Goal: Task Accomplishment & Management: Complete application form

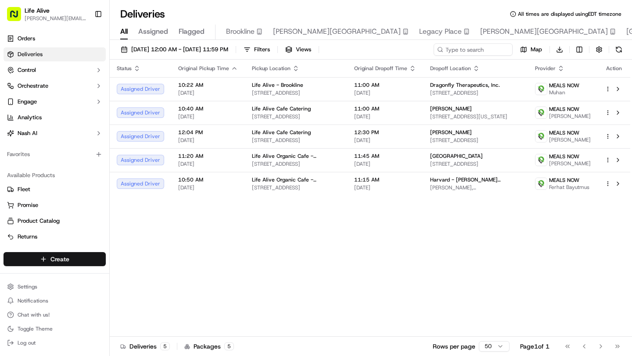
click at [54, 259] on html "Life Alive [PERSON_NAME][EMAIL_ADDRESS][DOMAIN_NAME] Toggle Sidebar Orders Deli…" at bounding box center [316, 178] width 632 height 356
click at [131, 276] on link "Delivery" at bounding box center [159, 276] width 98 height 16
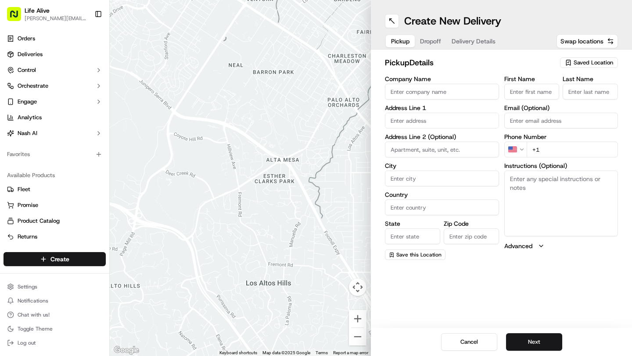
click at [416, 86] on input "Company Name" at bounding box center [442, 92] width 114 height 16
type input "Life Alive Organic Cafe - [GEOGRAPHIC_DATA]"
type input "[STREET_ADDRESS][PERSON_NAME]"
type input "[GEOGRAPHIC_DATA]"
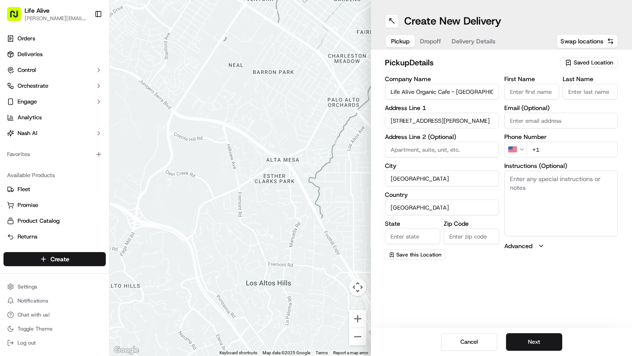
type input "MA"
type input "02138"
type input "Manager"
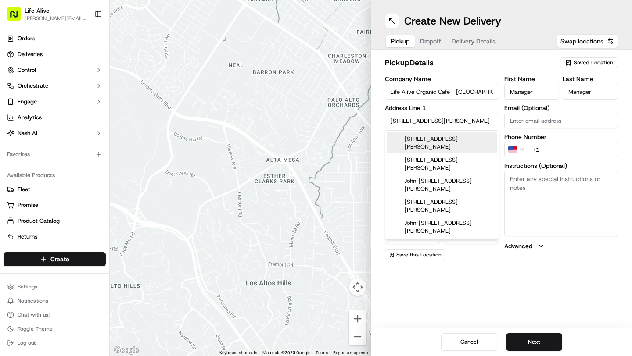
click at [581, 120] on input "Email (Optional)" at bounding box center [561, 121] width 114 height 16
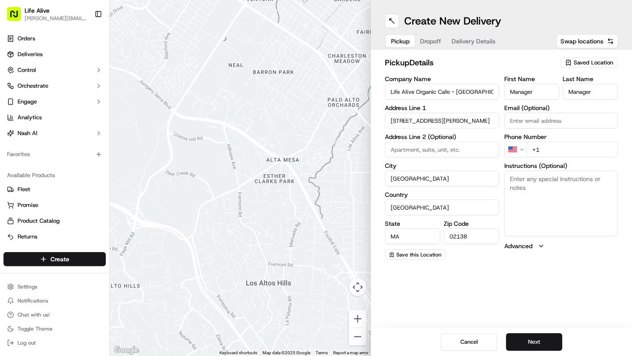
click at [564, 153] on input "+1" at bounding box center [573, 150] width 92 height 16
type input "[PHONE_NUMBER]"
click at [546, 343] on button "Next" at bounding box center [534, 343] width 56 height 18
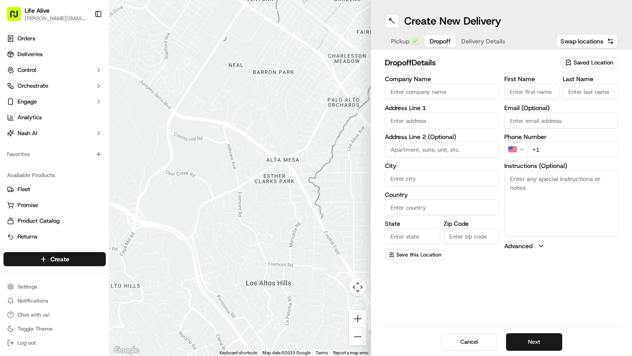
click at [437, 94] on input "Company Name" at bounding box center [442, 92] width 114 height 16
type input "Life Alive Organic Cafe - [GEOGRAPHIC_DATA]"
type input "765 Massachusetts Ave"
type input "[GEOGRAPHIC_DATA]"
type input "United States"
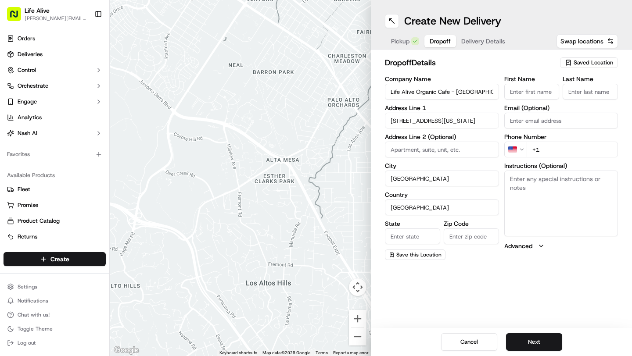
type input "MA"
type input "02139"
type input "Steven"
type input "Instasi"
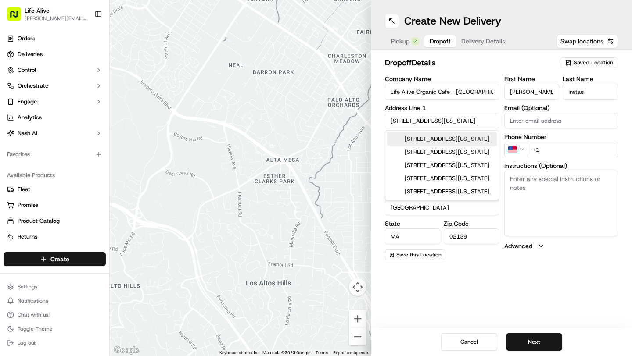
click at [557, 154] on input "+1" at bounding box center [573, 150] width 92 height 16
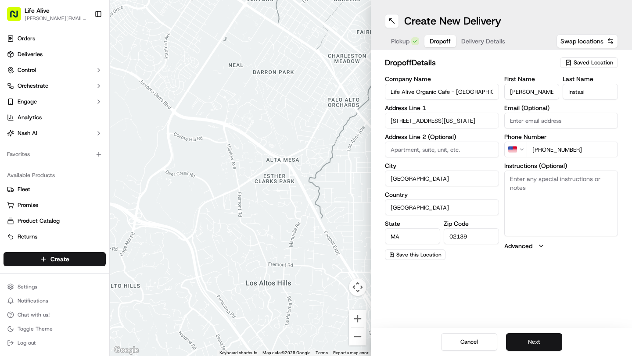
type input "+1 774 766 2044"
click at [534, 341] on button "Next" at bounding box center [534, 343] width 56 height 18
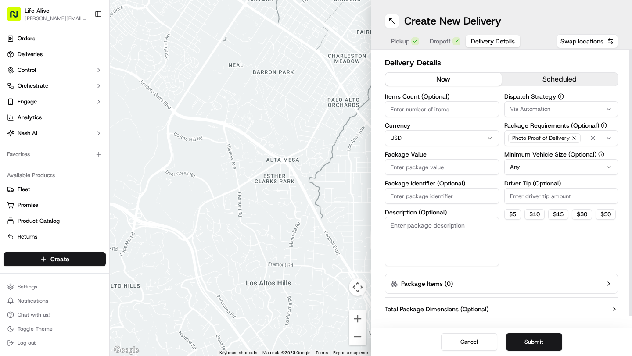
click at [428, 164] on input "Package Value" at bounding box center [442, 167] width 114 height 16
type input "1"
type input "500"
click at [439, 110] on input "Items Count (Optional)" at bounding box center [442, 109] width 114 height 16
type input "1"
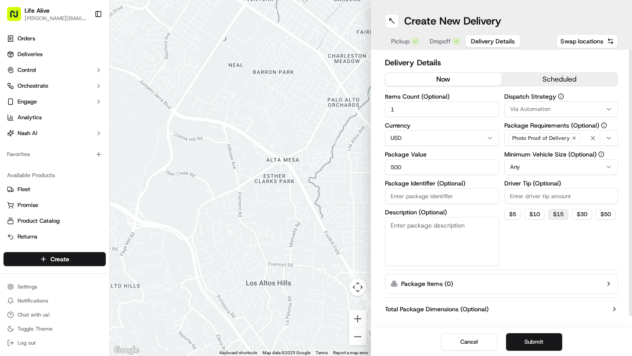
click at [554, 217] on button "$ 15" at bounding box center [558, 214] width 20 height 11
type input "15"
click at [531, 165] on html "Life Alive steven@lifealive.com Toggle Sidebar Orders Deliveries Control Orches…" at bounding box center [316, 178] width 632 height 356
click at [520, 264] on div "Dispatch Strategy Via Automation Package Requirements (Optional) Photo Proof of…" at bounding box center [561, 179] width 114 height 173
click at [532, 346] on button "Submit" at bounding box center [534, 343] width 56 height 18
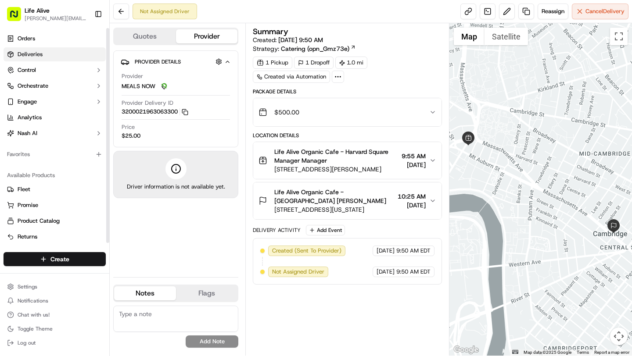
click at [36, 54] on span "Deliveries" at bounding box center [30, 54] width 25 height 8
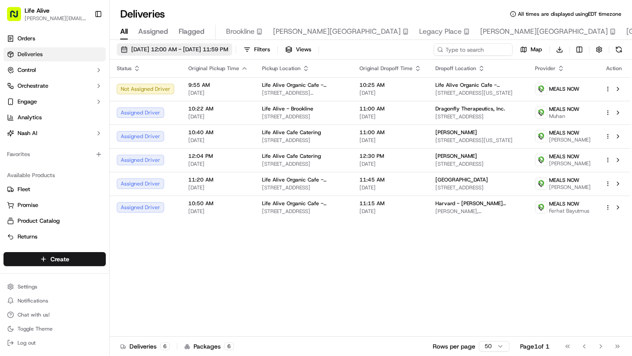
click at [169, 45] on button "[DATE] 12:00 AM - [DATE] 11:59 PM" at bounding box center [174, 49] width 115 height 12
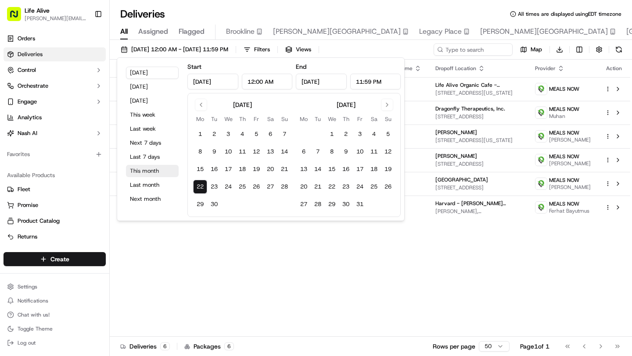
click at [152, 172] on button "This month" at bounding box center [152, 171] width 53 height 12
type input "Sep 1, 2025"
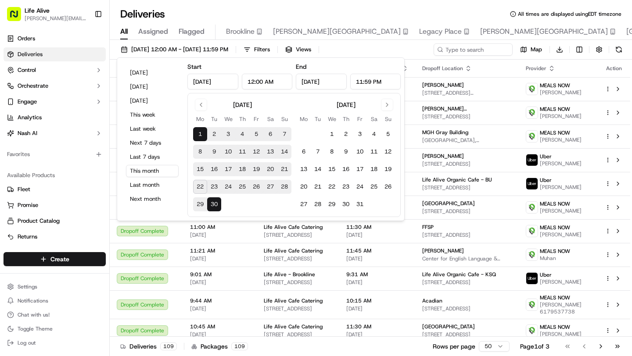
click at [311, 80] on input "Sep 30, 2025" at bounding box center [321, 82] width 51 height 16
click at [320, 77] on input "Oct 30, 2025" at bounding box center [321, 82] width 51 height 16
click at [320, 81] on input "Oct 30, 2025" at bounding box center [321, 82] width 51 height 16
type input "Oct 31, 2025"
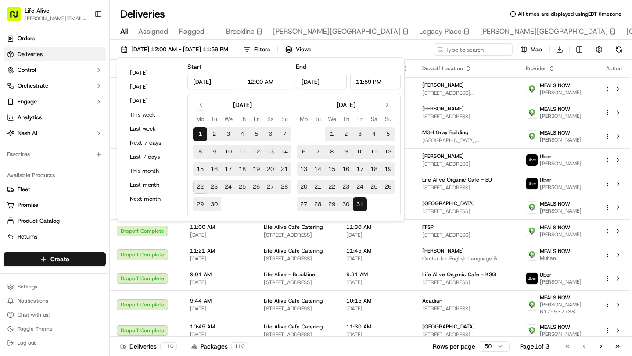
click at [383, 50] on div "09/01/2025 12:00 AM - 10/31/2025 11:59 PM Filters Views Map Download" at bounding box center [371, 51] width 522 height 16
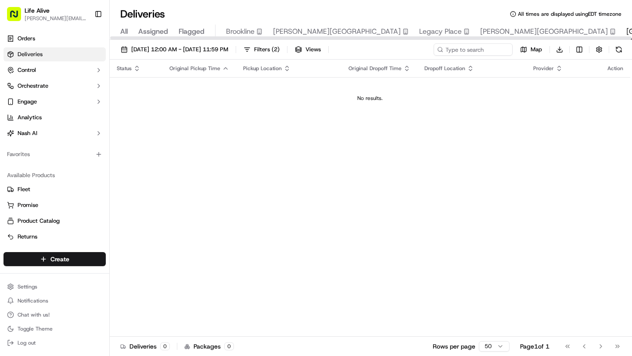
click at [123, 29] on span "All" at bounding box center [123, 31] width 7 height 11
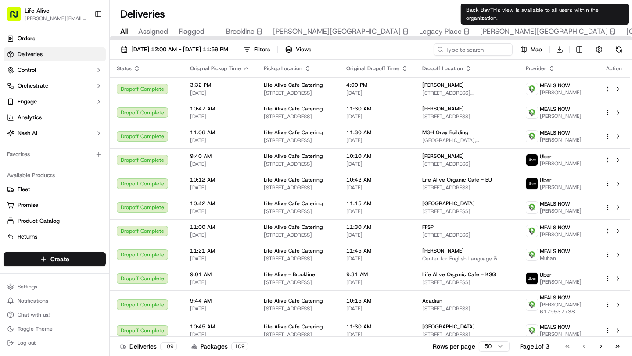
scroll to position [0, 22]
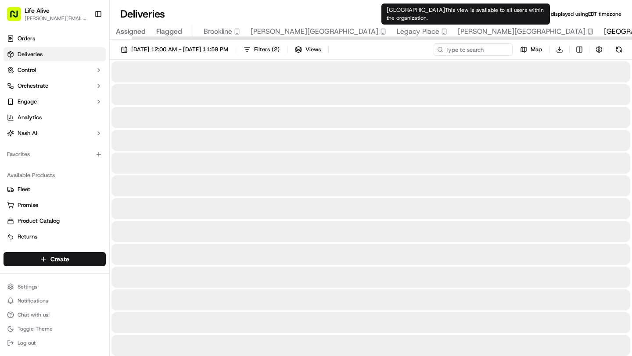
click at [604, 32] on span "Central Square" at bounding box center [639, 31] width 71 height 11
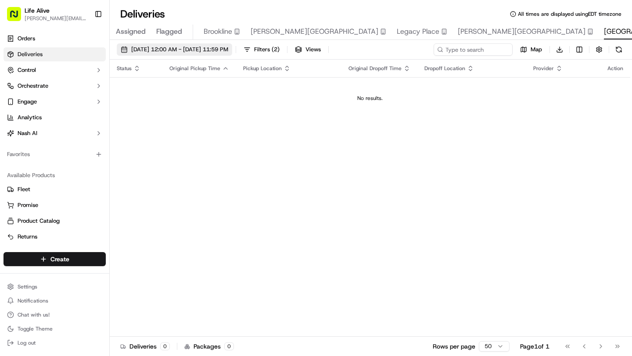
click at [228, 50] on span "09/01/2025 12:00 AM - 09/30/2025 11:59 PM" at bounding box center [179, 50] width 97 height 8
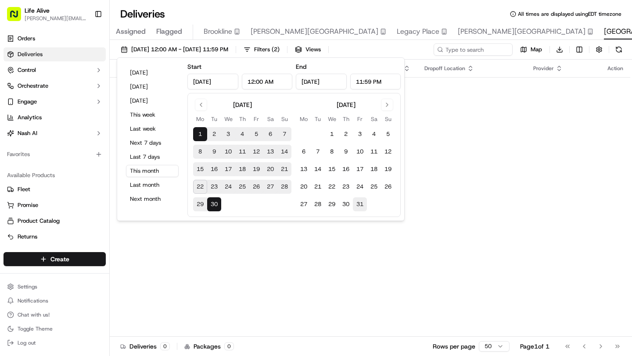
click at [363, 205] on button "31" at bounding box center [360, 204] width 14 height 14
type input "Oct 31, 2025"
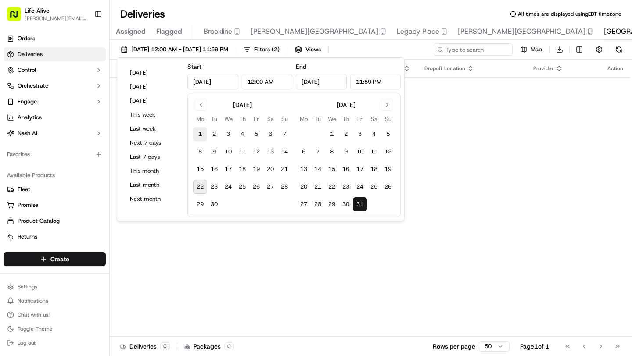
click at [200, 133] on button "1" at bounding box center [200, 134] width 14 height 14
type input "Sep 1, 2025"
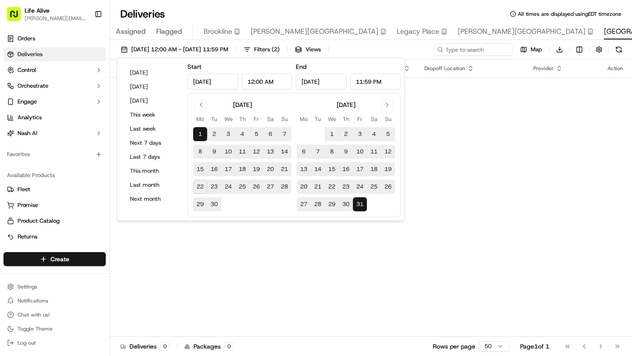
click at [459, 158] on div "Status Original Pickup Time Pickup Location Original Dropoff Time Dropoff Locat…" at bounding box center [370, 198] width 521 height 277
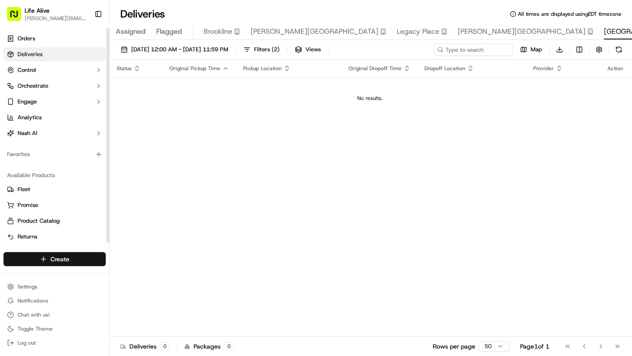
click at [85, 256] on html "Life Alive steven@lifealive.com Toggle Sidebar Orders Deliveries Control Orches…" at bounding box center [316, 178] width 632 height 356
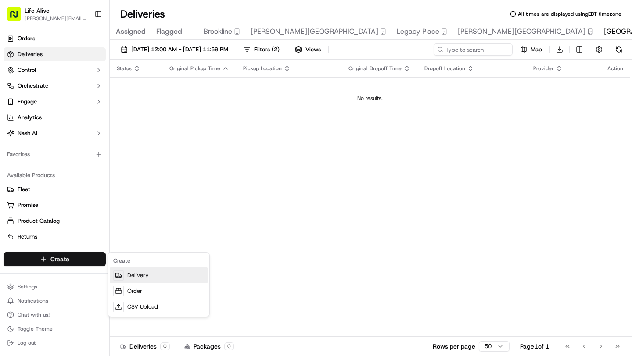
click at [138, 276] on link "Delivery" at bounding box center [159, 276] width 98 height 16
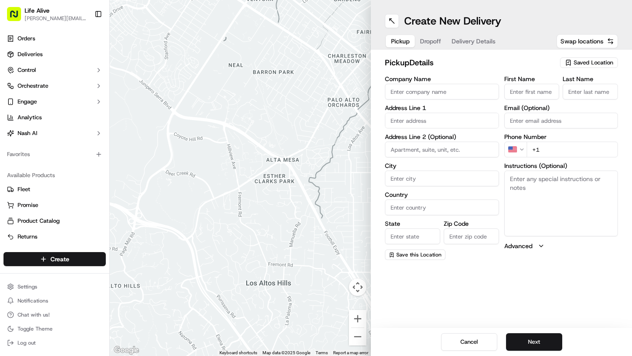
click at [433, 95] on input "Company Name" at bounding box center [442, 92] width 114 height 16
type input "Life Alive Organic Cafe - [GEOGRAPHIC_DATA]"
type input "[STREET_ADDRESS][PERSON_NAME]"
type input "[GEOGRAPHIC_DATA]"
type input "United States"
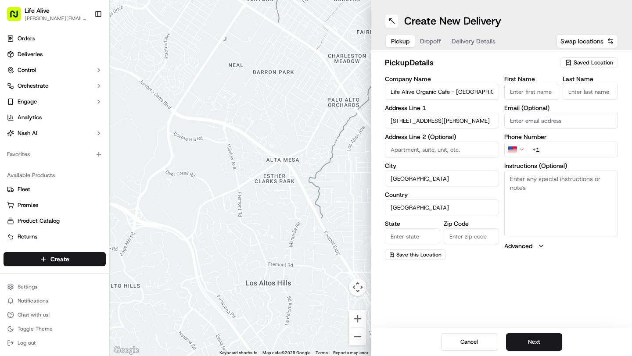
type input "MA"
type input "02138"
type input "Manager"
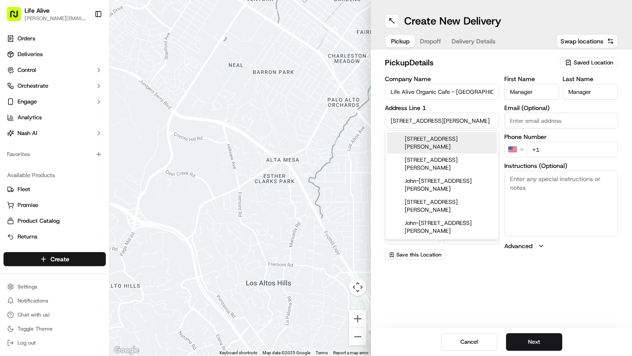
click at [576, 151] on input "+1" at bounding box center [573, 150] width 92 height 16
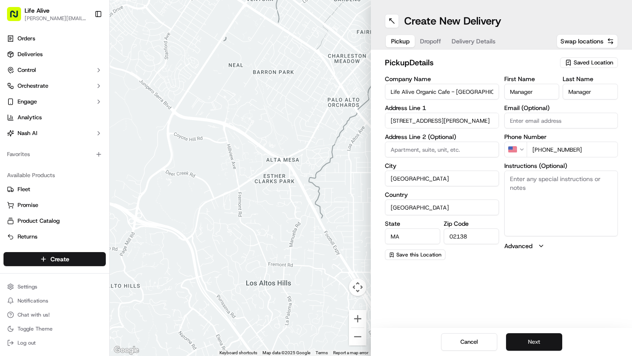
type input "[PHONE_NUMBER]"
click at [538, 345] on button "Next" at bounding box center [534, 343] width 56 height 18
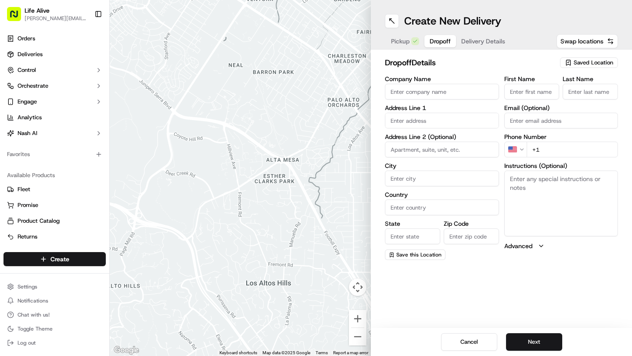
click at [437, 96] on input "Company Name" at bounding box center [442, 92] width 114 height 16
type input "Life Alive Organic Cafe - Central Square"
type input "765 Massachusetts Ave"
type input "[GEOGRAPHIC_DATA]"
type input "United States"
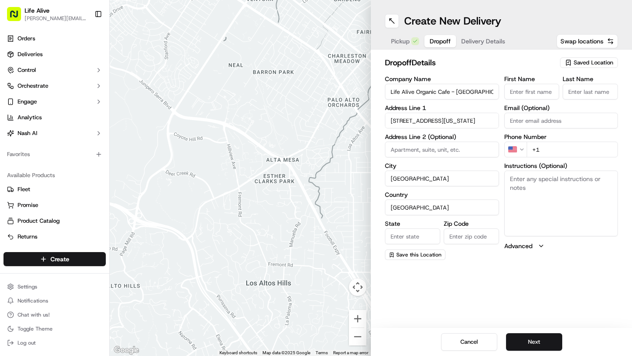
type input "MA"
type input "02139"
type input "Steven"
type input "Instasi"
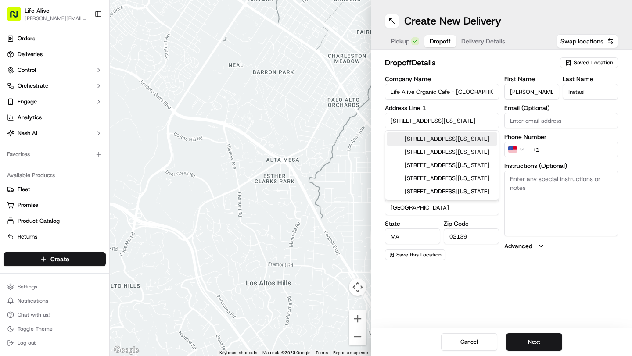
click at [557, 151] on input "+1" at bounding box center [573, 150] width 92 height 16
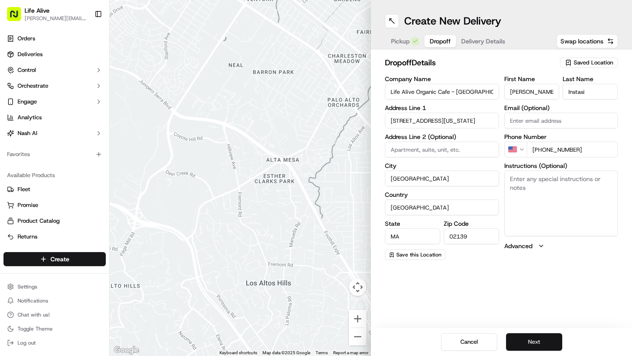
type input "+1 774 766 2044"
click at [535, 349] on button "Next" at bounding box center [534, 343] width 56 height 18
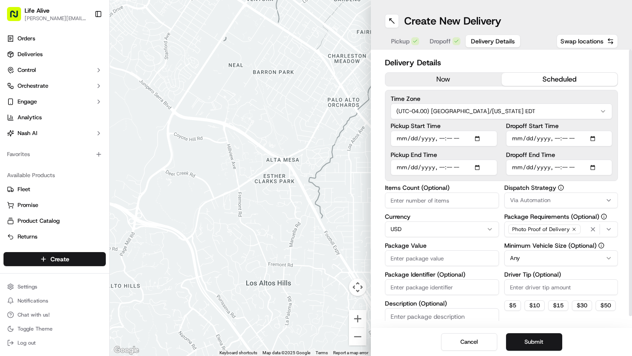
click at [521, 78] on button "scheduled" at bounding box center [560, 79] width 116 height 13
click at [421, 142] on input "Pickup Start Time" at bounding box center [444, 139] width 107 height 16
click at [407, 138] on input "Pickup Start Time" at bounding box center [444, 139] width 107 height 16
click at [397, 139] on input "Pickup Start Time" at bounding box center [444, 139] width 107 height 16
click at [400, 138] on input "Pickup Start Time" at bounding box center [444, 139] width 107 height 16
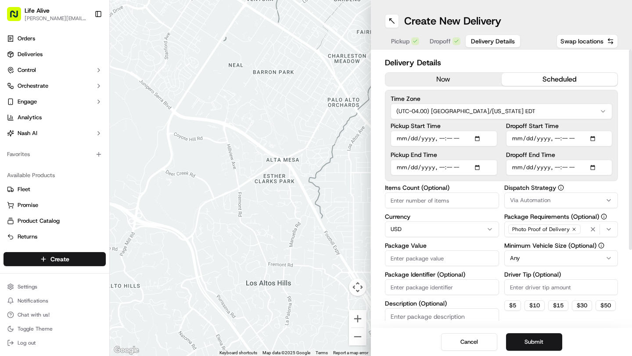
click at [400, 138] on input "Pickup Start Time" at bounding box center [444, 139] width 107 height 16
click at [478, 140] on input "Pickup Start Time" at bounding box center [444, 139] width 107 height 16
type input "2025-09-25T11:00"
click at [576, 181] on div "Delivery Details now scheduled Time Zone (UTC-04.00) America/New York EDT Picku…" at bounding box center [501, 241] width 233 height 368
click at [423, 257] on input "Package Value" at bounding box center [442, 259] width 114 height 16
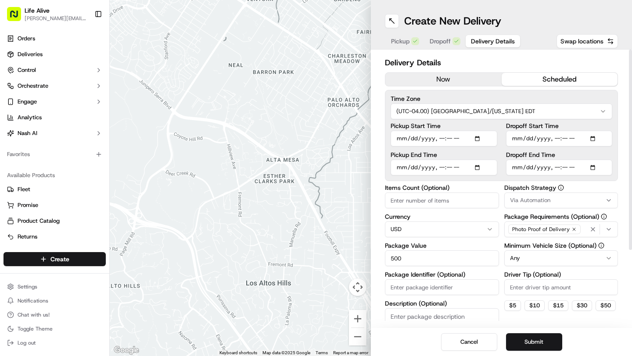
type input "500"
click at [424, 208] on input "Items Count (Optional)" at bounding box center [442, 201] width 114 height 16
type input "1"
click at [419, 219] on label "Currency" at bounding box center [442, 217] width 114 height 6
click at [561, 309] on button "$ 15" at bounding box center [558, 306] width 20 height 11
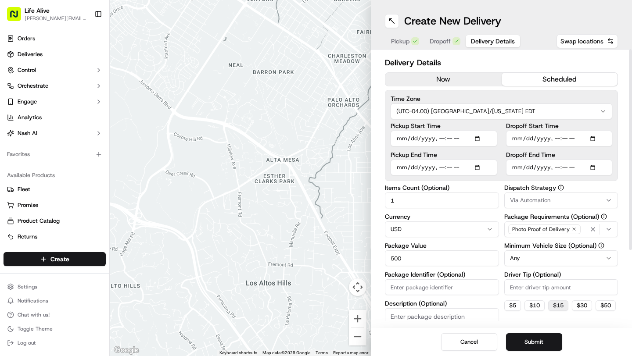
type input "15"
click at [538, 348] on button "Submit" at bounding box center [534, 343] width 56 height 18
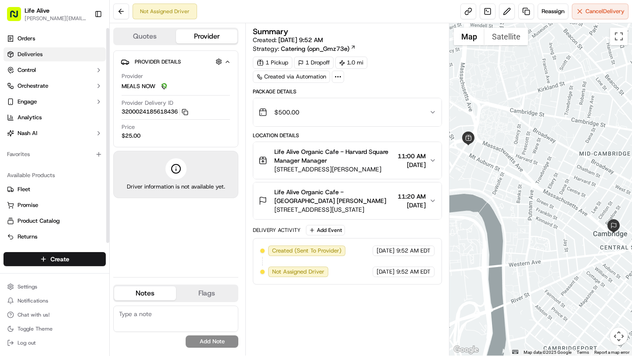
click at [51, 55] on link "Deliveries" at bounding box center [55, 54] width 102 height 14
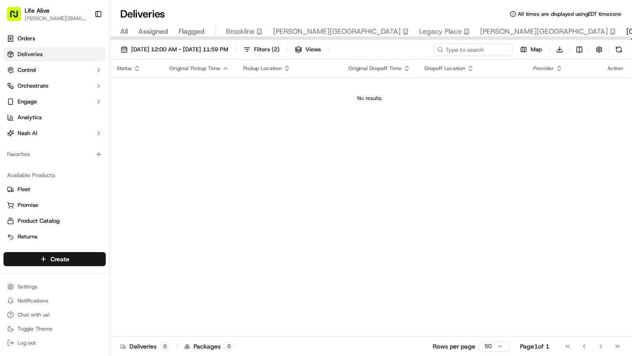
click at [127, 31] on span "All" at bounding box center [123, 31] width 7 height 11
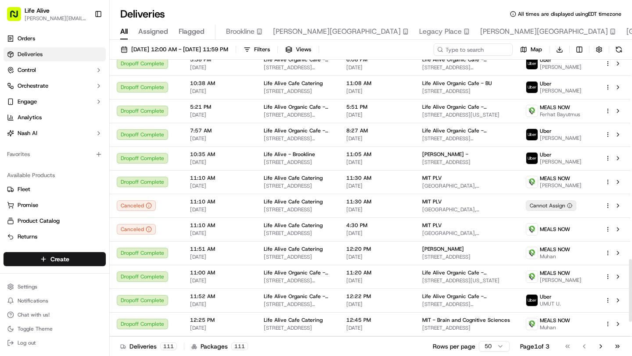
scroll to position [952, 0]
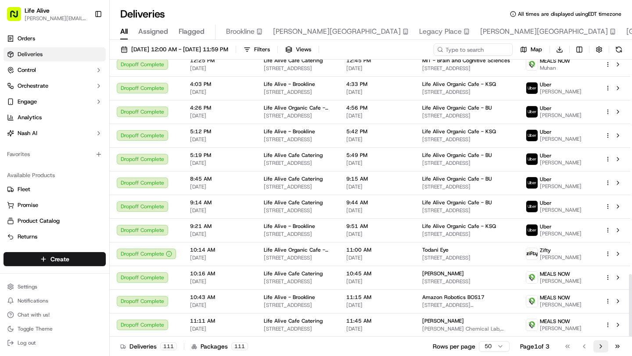
click at [598, 346] on button "Go to next page" at bounding box center [600, 347] width 15 height 12
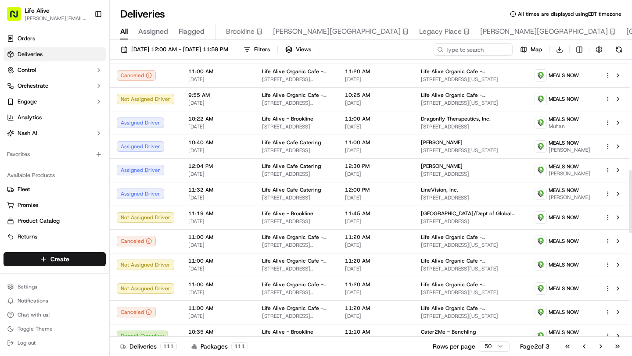
scroll to position [567, 0]
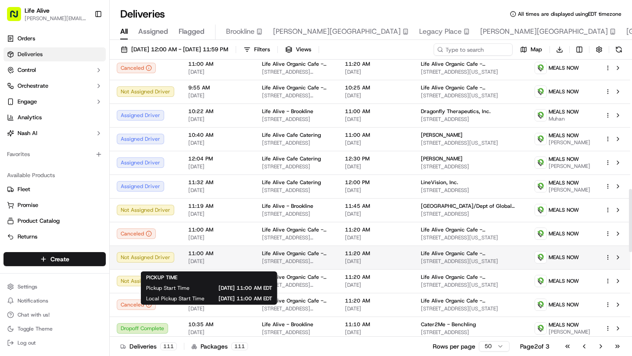
click at [202, 265] on span "09/25/2025" at bounding box center [218, 261] width 60 height 7
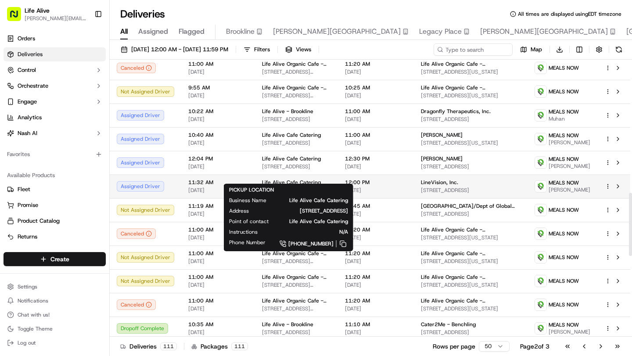
scroll to position [609, 0]
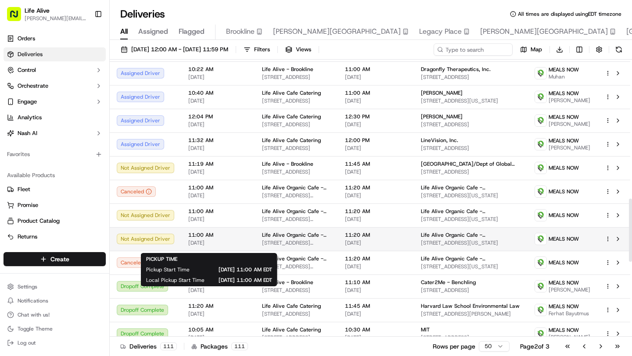
click at [227, 244] on span "09/28/2025" at bounding box center [218, 243] width 60 height 7
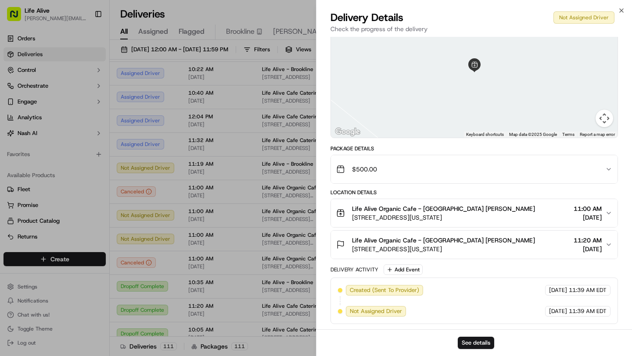
scroll to position [0, 0]
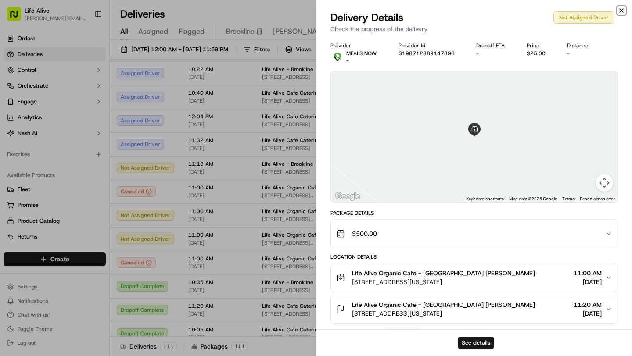
click at [621, 8] on icon "button" at bounding box center [621, 10] width 7 height 7
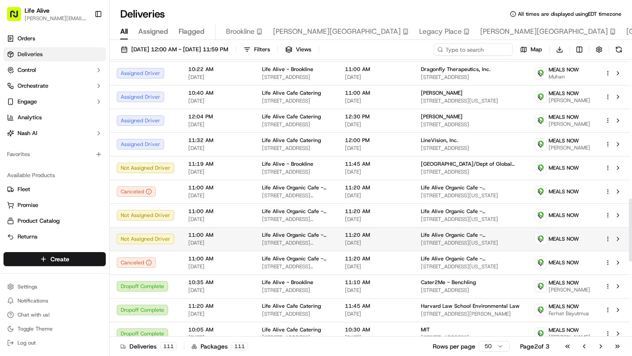
click at [605, 246] on html "Life Alive steven@lifealive.com Toggle Sidebar Orders Deliveries Control Orches…" at bounding box center [316, 178] width 632 height 356
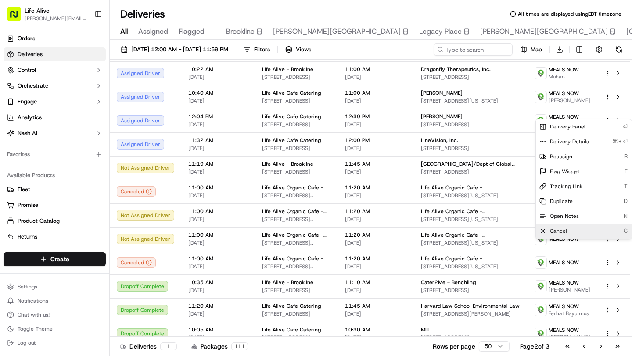
click at [577, 233] on div "Cancel C" at bounding box center [584, 231] width 96 height 15
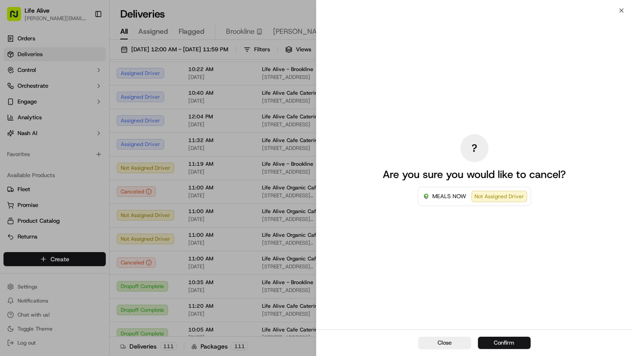
click at [504, 345] on button "Confirm" at bounding box center [504, 343] width 53 height 12
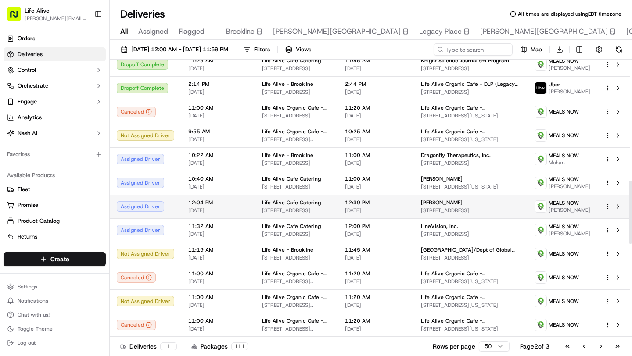
scroll to position [532, 0]
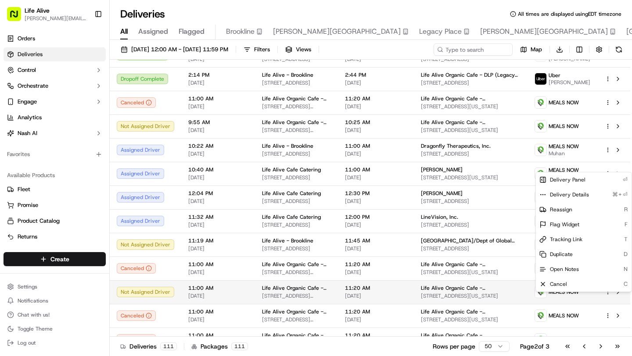
click at [606, 298] on html "Life Alive steven@lifealive.com Toggle Sidebar Orders Deliveries Control Orches…" at bounding box center [316, 178] width 632 height 356
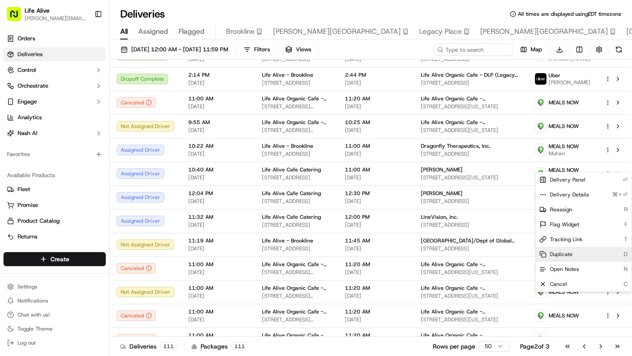
click at [565, 255] on span "Duplicate" at bounding box center [561, 254] width 23 height 7
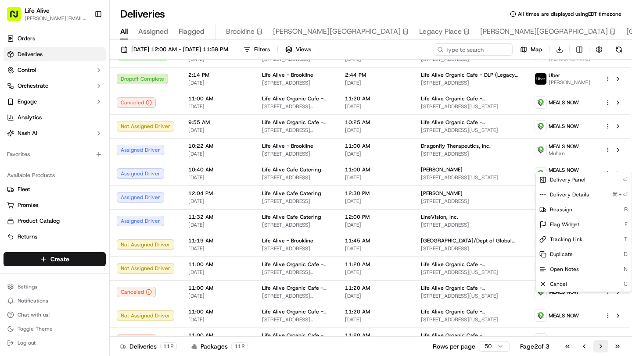
click at [606, 347] on html "Life Alive steven@lifealive.com Toggle Sidebar Orders Deliveries Control Orches…" at bounding box center [316, 178] width 632 height 356
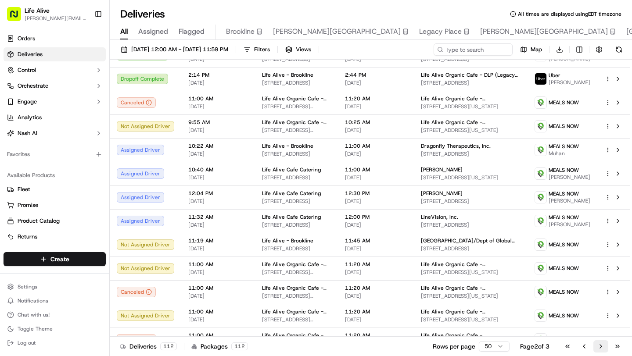
click at [601, 347] on button "Go to next page" at bounding box center [600, 347] width 15 height 12
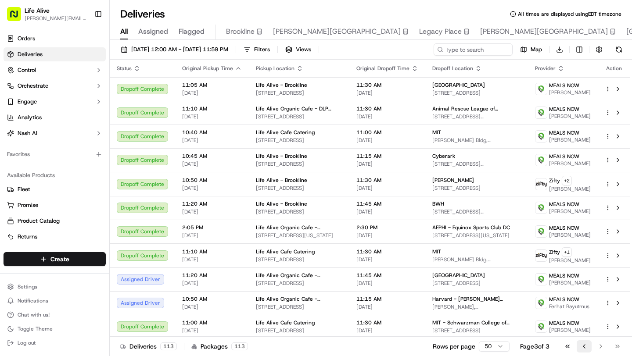
click at [585, 346] on button "Go to previous page" at bounding box center [584, 347] width 15 height 12
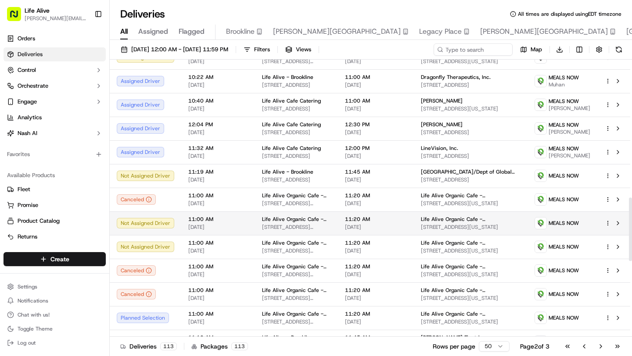
scroll to position [604, 0]
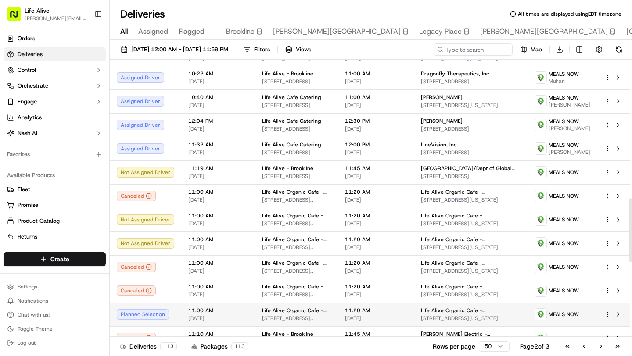
click at [609, 320] on html "Life Alive steven@lifealive.com Toggle Sidebar Orders Deliveries Control Orches…" at bounding box center [316, 178] width 632 height 356
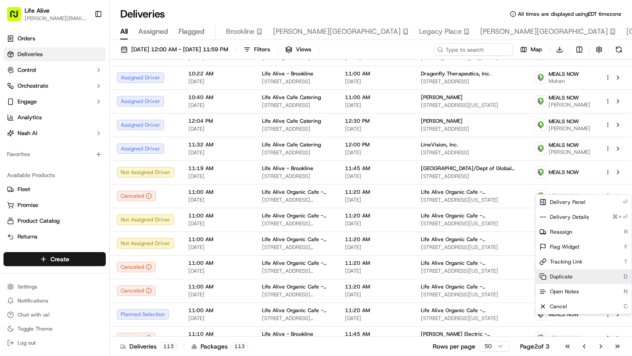
click at [563, 276] on span "Duplicate" at bounding box center [561, 276] width 23 height 7
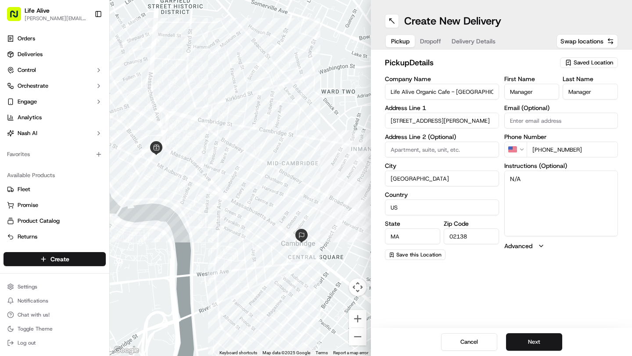
click at [468, 45] on span "Delivery Details" at bounding box center [474, 41] width 44 height 9
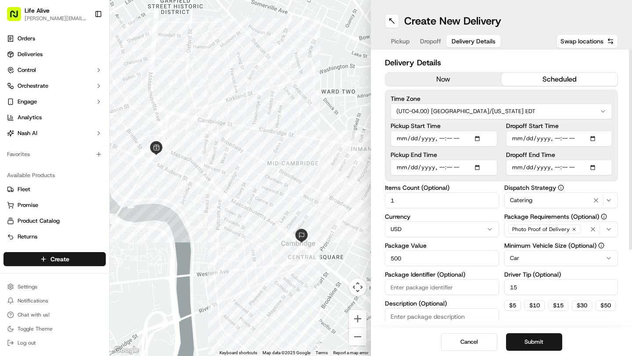
click at [478, 137] on input "Pickup Start Time" at bounding box center [444, 139] width 107 height 16
type input "2025-09-28T11:00"
click at [619, 90] on div "Delivery Details now scheduled Time Zone (UTC-04.00) America/New York EDT Picku…" at bounding box center [501, 189] width 261 height 279
click at [524, 167] on input "Dropoff End Time" at bounding box center [559, 168] width 107 height 16
type input "2025-09-28T11:20"
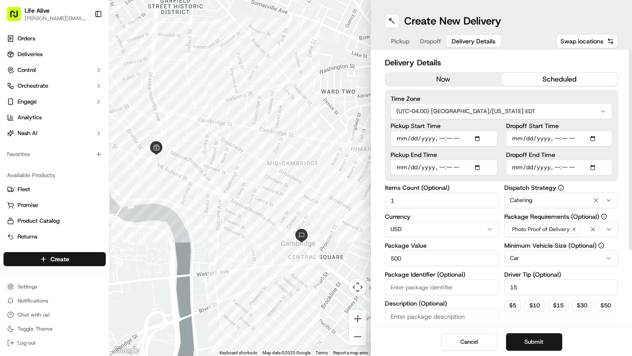
click at [621, 165] on div "Delivery Details now scheduled Time Zone (UTC-04.00) America/New York EDT Picku…" at bounding box center [501, 189] width 261 height 279
click at [532, 345] on button "Submit" at bounding box center [534, 343] width 56 height 18
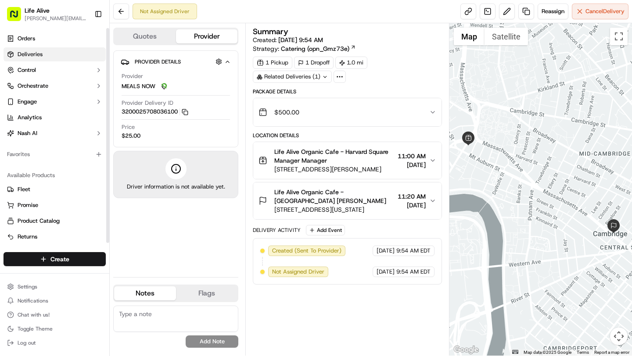
click at [30, 54] on span "Deliveries" at bounding box center [30, 54] width 25 height 8
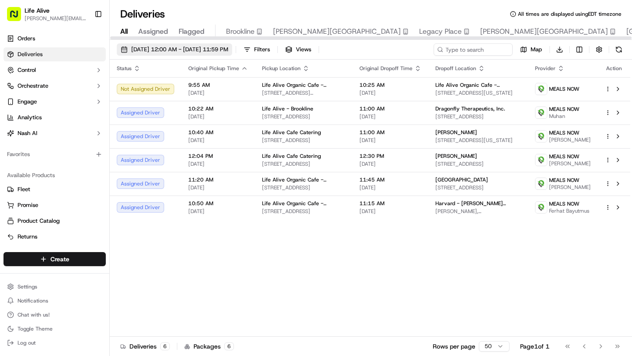
click at [178, 48] on span "[DATE] 12:00 AM - [DATE] 11:59 PM" at bounding box center [179, 50] width 97 height 8
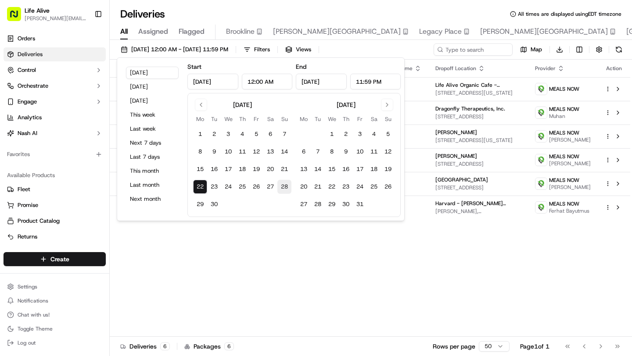
click at [284, 186] on button "28" at bounding box center [284, 187] width 14 height 14
type input "Sep 28, 2025"
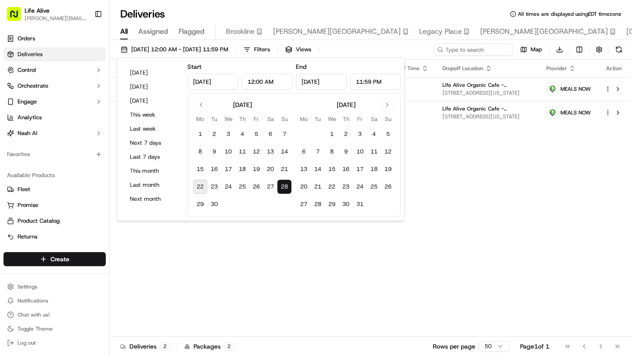
click at [454, 189] on div "Status Original Pickup Time Pickup Location Original Dropoff Time Dropoff Locat…" at bounding box center [370, 198] width 521 height 277
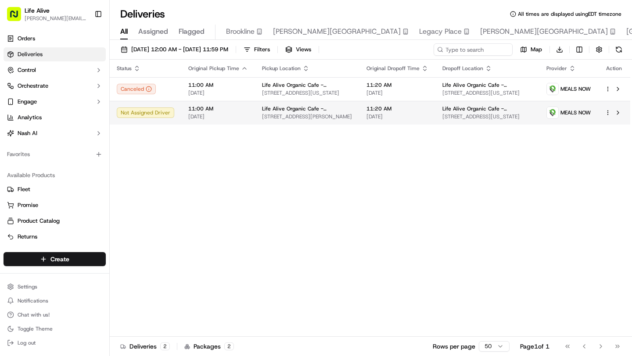
click at [608, 113] on html "Life Alive steven@lifealive.com Toggle Sidebar Orders Deliveries Control Orches…" at bounding box center [316, 178] width 632 height 356
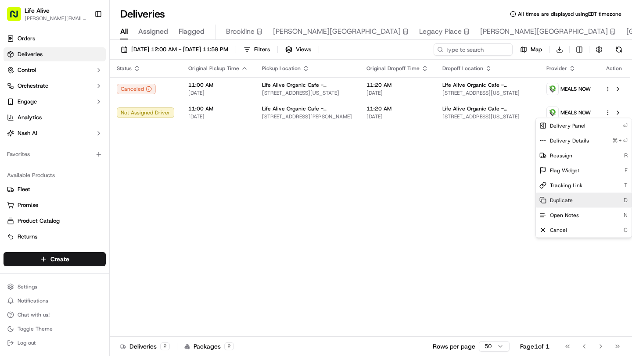
click at [561, 204] on div "Duplicate D" at bounding box center [584, 200] width 96 height 15
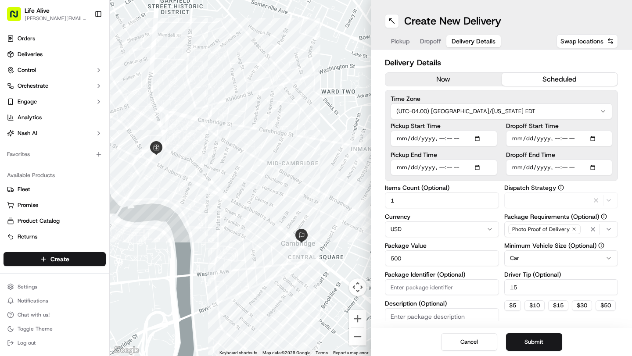
click at [471, 43] on span "Delivery Details" at bounding box center [474, 41] width 44 height 9
click at [409, 139] on input "Pickup Start Time" at bounding box center [444, 139] width 107 height 16
click at [478, 137] on input "Pickup Start Time" at bounding box center [444, 139] width 107 height 16
type input "2025-10-02T11:00"
click at [592, 149] on div "Dropoff Start Time Dropoff End Time" at bounding box center [559, 149] width 107 height 53
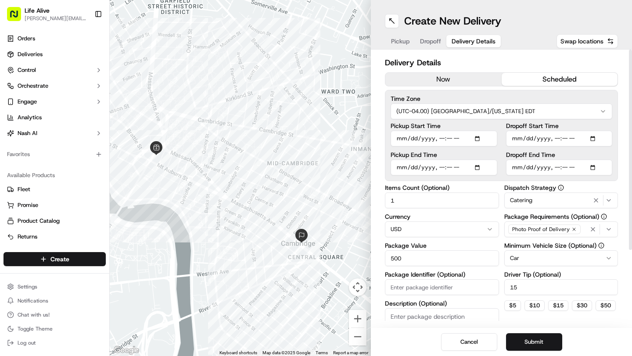
click at [596, 166] on input "Dropoff End Time" at bounding box center [559, 168] width 107 height 16
type input "2025-10-02T11:20"
click at [619, 188] on div "Delivery Details now scheduled Time Zone (UTC-04.00) America/New York EDT Picku…" at bounding box center [501, 189] width 261 height 279
click at [528, 344] on button "Submit" at bounding box center [534, 343] width 56 height 18
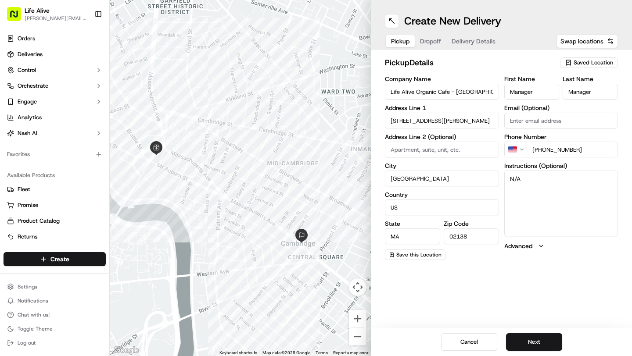
click at [484, 44] on span "Delivery Details" at bounding box center [474, 41] width 44 height 9
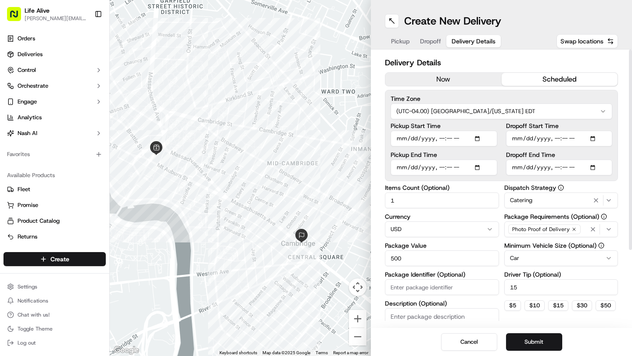
click at [476, 138] on input "Pickup Start Time" at bounding box center [444, 139] width 107 height 16
type input "2025-10-05T11:00"
click at [592, 180] on div "Time Zone (UTC-04.00) America/New York EDT Pickup Start Time Pickup End Time Dr…" at bounding box center [501, 135] width 233 height 91
click at [594, 167] on input "Dropoff End Time" at bounding box center [559, 168] width 107 height 16
type input "2025-10-05T11:20"
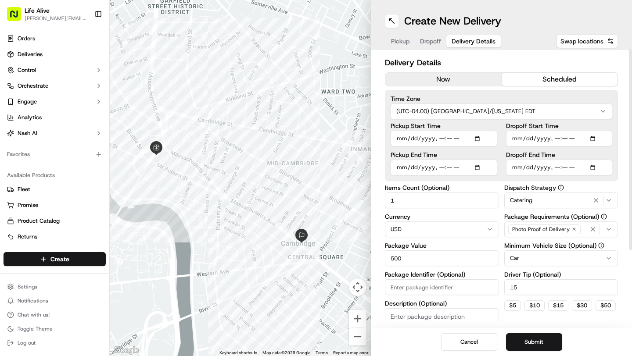
click at [622, 182] on div "Delivery Details now scheduled Time Zone (UTC-04.00) America/New York EDT Picku…" at bounding box center [501, 189] width 261 height 279
click at [537, 341] on button "Submit" at bounding box center [534, 343] width 56 height 18
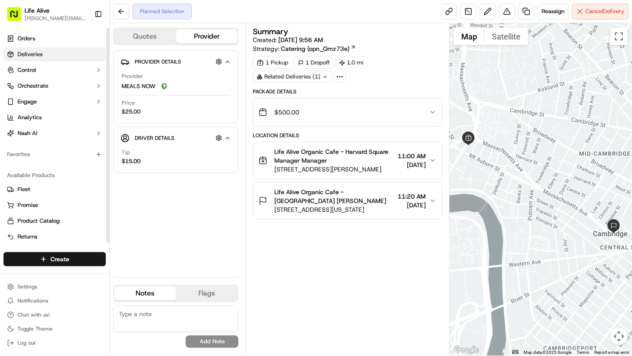
click at [54, 56] on link "Deliveries" at bounding box center [55, 54] width 102 height 14
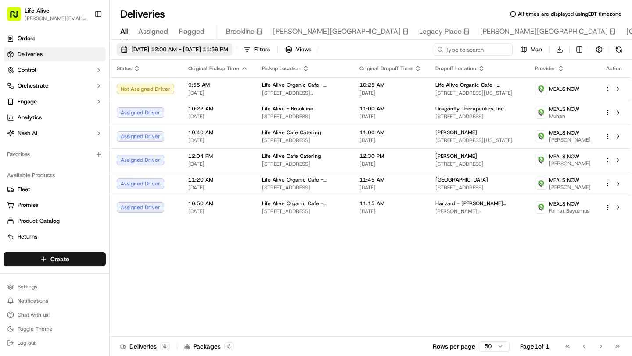
click at [215, 47] on span "[DATE] 12:00 AM - [DATE] 11:59 PM" at bounding box center [179, 50] width 97 height 8
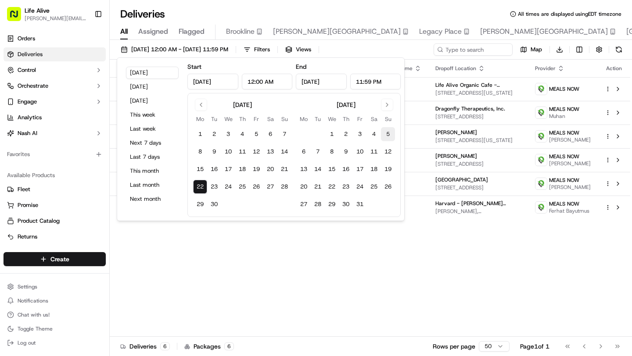
click at [389, 134] on button "5" at bounding box center [388, 134] width 14 height 14
type input "Oct 5, 2025"
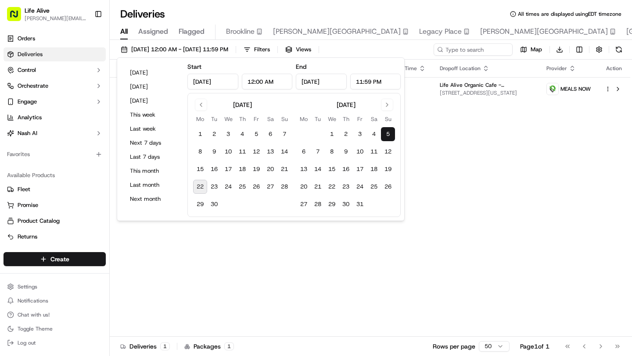
click at [428, 120] on div "Status Original Pickup Time Pickup Location Original Dropoff Time Dropoff Locat…" at bounding box center [370, 198] width 521 height 277
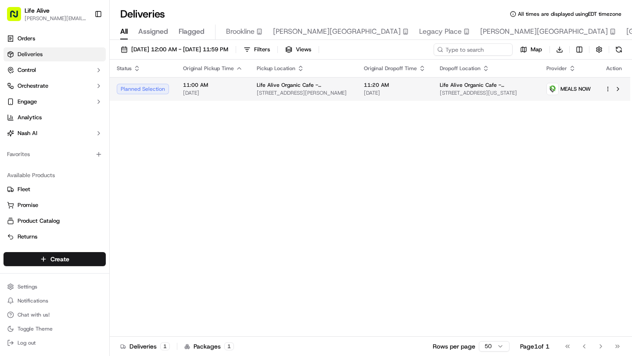
click at [608, 88] on html "Life Alive steven@lifealive.com Toggle Sidebar Orders Deliveries Control Orches…" at bounding box center [316, 178] width 632 height 356
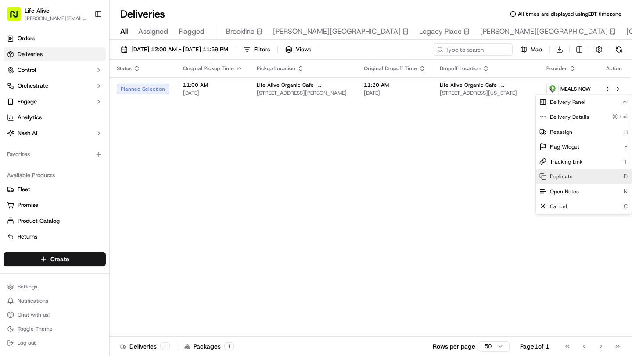
click at [571, 174] on span "Duplicate" at bounding box center [561, 176] width 23 height 7
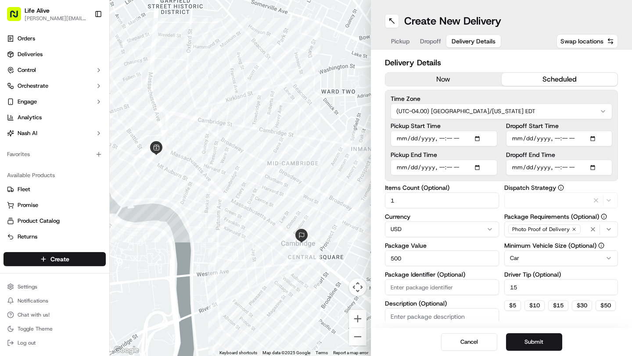
click at [476, 43] on span "Delivery Details" at bounding box center [474, 41] width 44 height 9
click at [480, 136] on input "Pickup Start Time" at bounding box center [444, 139] width 107 height 16
type input "[DATE]T11:00"
click at [589, 189] on label "Dispatch Strategy" at bounding box center [561, 188] width 114 height 6
click at [595, 167] on input "Dropoff End Time" at bounding box center [559, 168] width 107 height 16
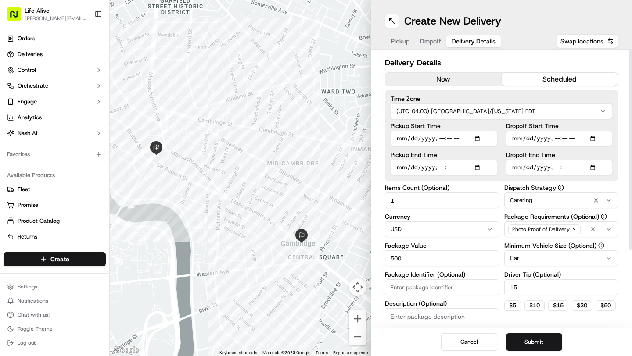
type input "[DATE]T11:20"
click at [621, 237] on div "Delivery Details now scheduled Time Zone (UTC-04.00) [GEOGRAPHIC_DATA]/[US_STAT…" at bounding box center [501, 189] width 261 height 279
click at [531, 348] on button "Submit" at bounding box center [534, 343] width 56 height 18
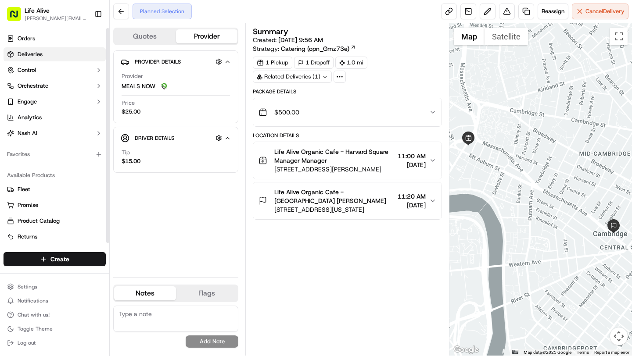
click at [39, 55] on span "Deliveries" at bounding box center [30, 54] width 25 height 8
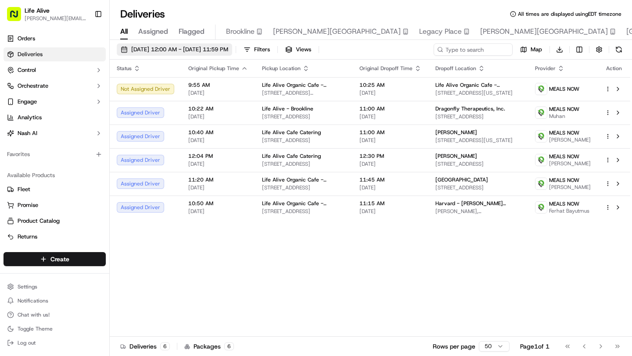
click at [223, 52] on span "[DATE] 12:00 AM - [DATE] 11:59 PM" at bounding box center [179, 50] width 97 height 8
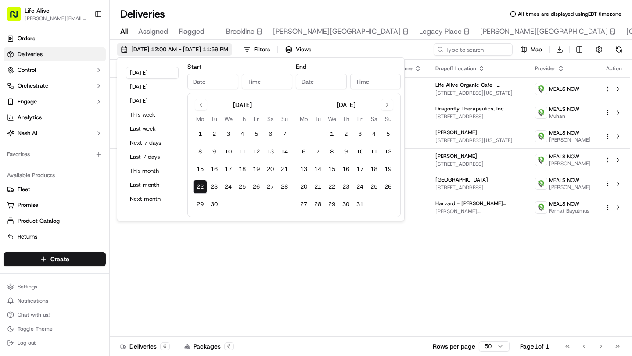
type input "[DATE]"
type input "12:00 AM"
type input "[DATE]"
type input "11:59 PM"
click at [348, 152] on button "9" at bounding box center [346, 152] width 14 height 14
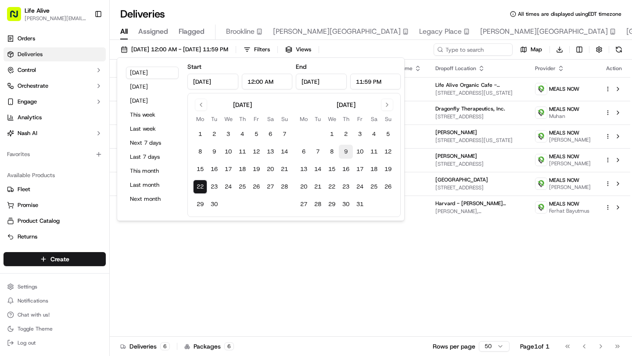
type input "Oct 9, 2025"
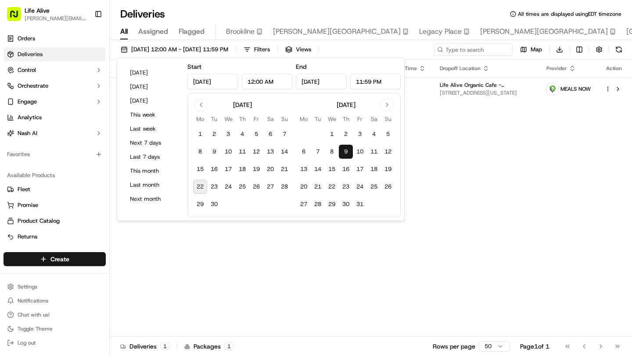
click at [481, 131] on div "Status Original Pickup Time Pickup Location Original Dropoff Time Dropoff Locat…" at bounding box center [370, 198] width 521 height 277
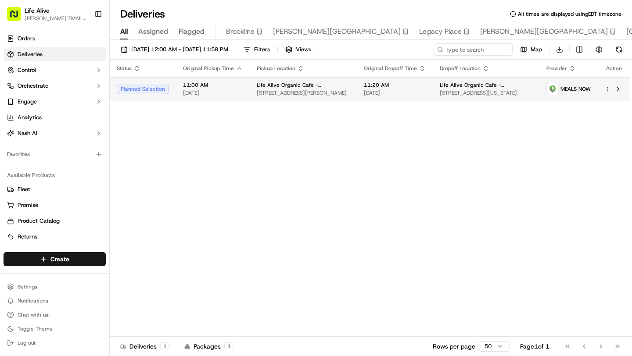
click at [606, 91] on html "Life Alive steven@lifealive.com Toggle Sidebar Orders Deliveries Control Orches…" at bounding box center [316, 178] width 632 height 356
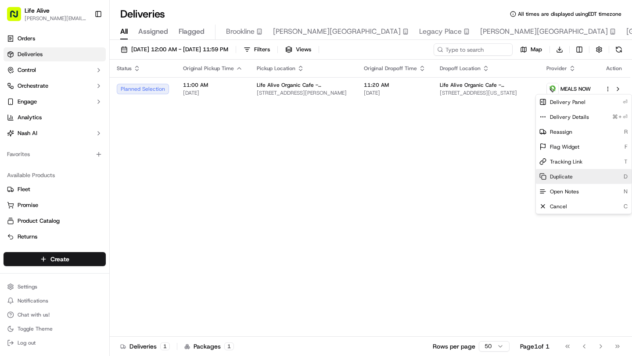
click at [563, 177] on span "Duplicate" at bounding box center [561, 176] width 23 height 7
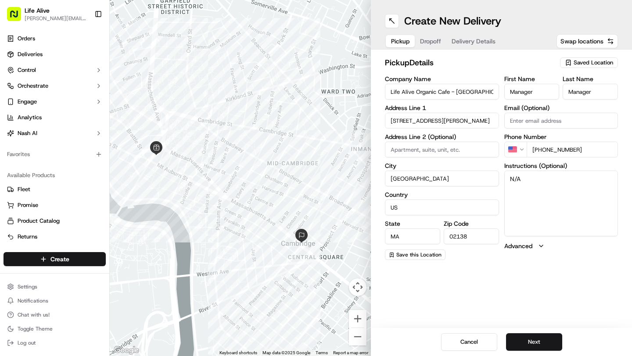
click at [467, 39] on span "Delivery Details" at bounding box center [474, 41] width 44 height 9
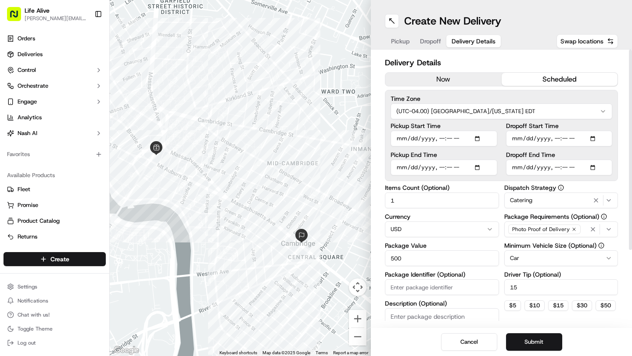
click at [478, 136] on input "Pickup Start Time" at bounding box center [444, 139] width 107 height 16
type input "[DATE]T11:00"
click at [604, 182] on div "Delivery Details now scheduled Time Zone (UTC-04.00) [GEOGRAPHIC_DATA]/[US_STAT…" at bounding box center [501, 241] width 233 height 368
click at [593, 169] on input "Dropoff End Time" at bounding box center [559, 168] width 107 height 16
type input "2025-10-12T11:20"
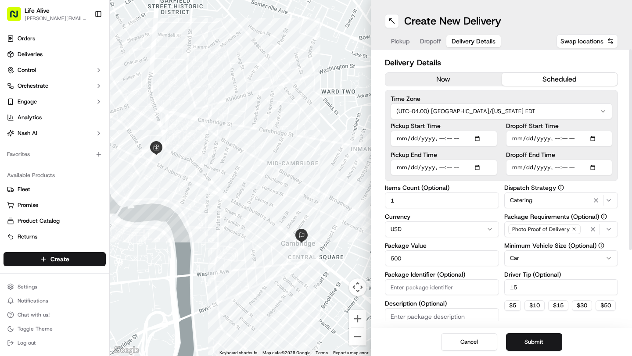
click at [624, 211] on div "Delivery Details now scheduled Time Zone (UTC-04.00) [GEOGRAPHIC_DATA]/[US_STAT…" at bounding box center [501, 189] width 261 height 279
click at [522, 345] on button "Submit" at bounding box center [534, 343] width 56 height 18
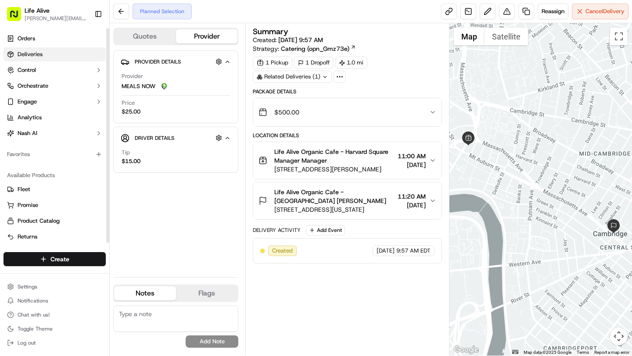
click at [31, 57] on span "Deliveries" at bounding box center [30, 54] width 25 height 8
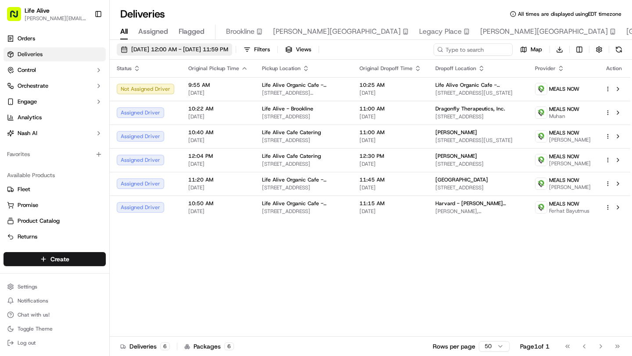
click at [228, 50] on span "09/22/2025 12:00 AM - 09/22/2025 11:59 PM" at bounding box center [179, 50] width 97 height 8
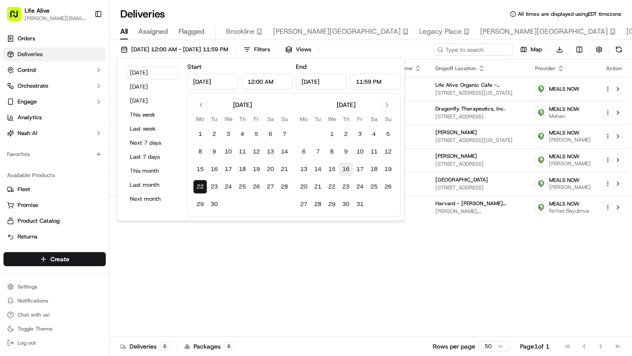
click at [346, 172] on button "16" at bounding box center [346, 169] width 14 height 14
type input "Oct 16, 2025"
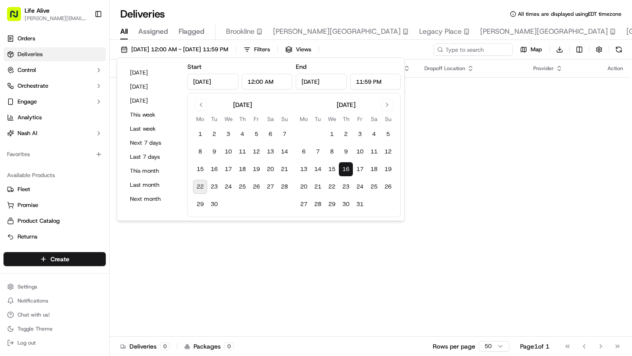
click at [438, 158] on div "Status Original Pickup Time Pickup Location Original Dropoff Time Dropoff Locat…" at bounding box center [370, 198] width 521 height 277
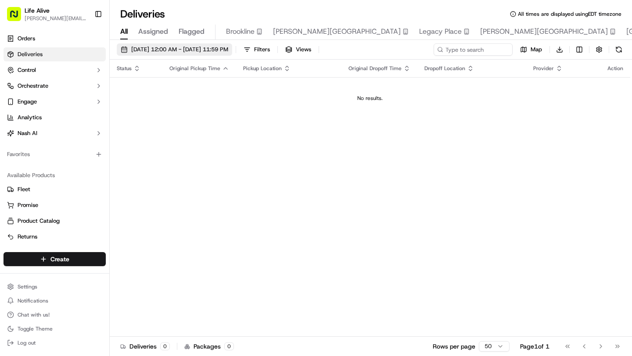
click at [228, 48] on span "10/16/2025 12:00 AM - 10/16/2025 11:59 PM" at bounding box center [179, 50] width 97 height 8
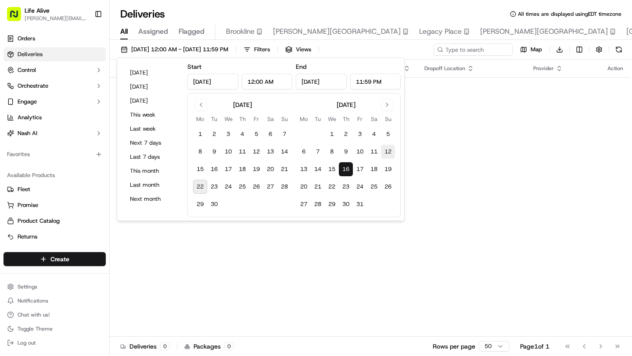
click at [389, 153] on button "12" at bounding box center [388, 152] width 14 height 14
type input "Oct 12, 2025"
click at [470, 162] on div "Status Original Pickup Time Pickup Location Original Dropoff Time Dropoff Locat…" at bounding box center [370, 198] width 521 height 277
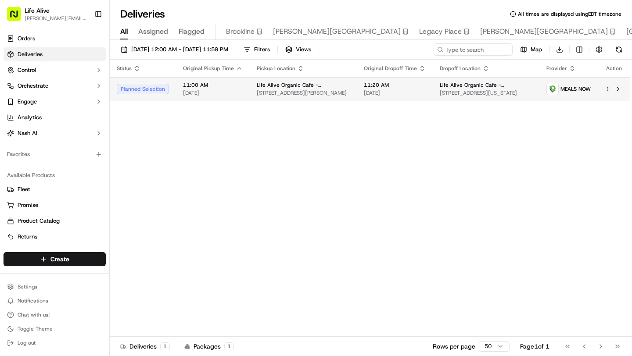
click at [373, 91] on span "10/12/2025" at bounding box center [395, 93] width 62 height 7
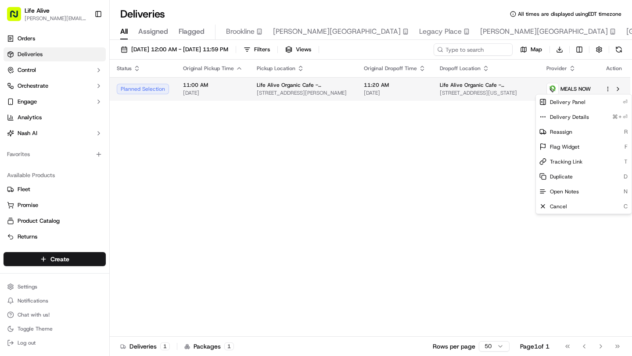
click at [607, 90] on html "Life Alive steven@lifealive.com Toggle Sidebar Orders Deliveries Control Orches…" at bounding box center [316, 178] width 632 height 356
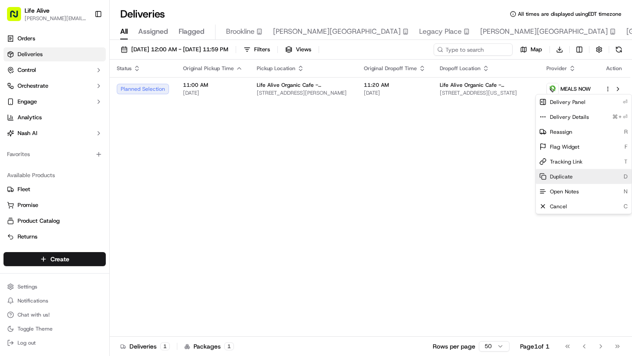
click at [572, 177] on div "Duplicate D" at bounding box center [584, 176] width 96 height 15
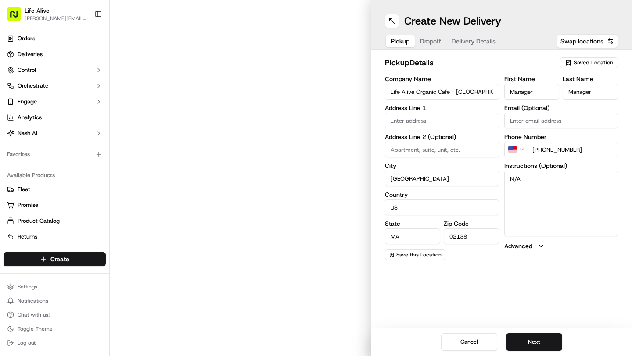
type input "[STREET_ADDRESS][PERSON_NAME]"
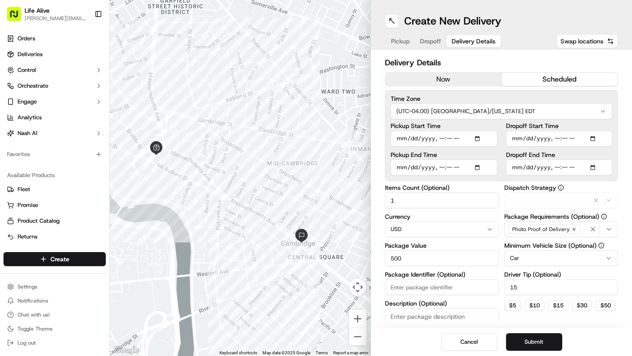
click at [465, 43] on span "Delivery Details" at bounding box center [474, 41] width 44 height 9
click at [479, 138] on input "Pickup Start Time" at bounding box center [444, 139] width 107 height 16
type input "[DATE]T11:00"
click at [624, 200] on div "Delivery Details now scheduled Time Zone (UTC-04.00) [GEOGRAPHIC_DATA]/[US_STAT…" at bounding box center [501, 189] width 261 height 279
click at [595, 169] on input "Dropoff End Time" at bounding box center [559, 168] width 107 height 16
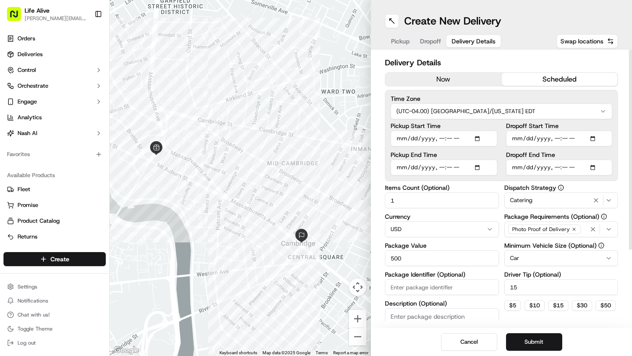
type input "[DATE]T11:20"
click at [618, 225] on div "Delivery Details now scheduled Time Zone (UTC-04.00) [GEOGRAPHIC_DATA]/[US_STAT…" at bounding box center [501, 189] width 261 height 279
click at [528, 344] on button "Submit" at bounding box center [534, 343] width 56 height 18
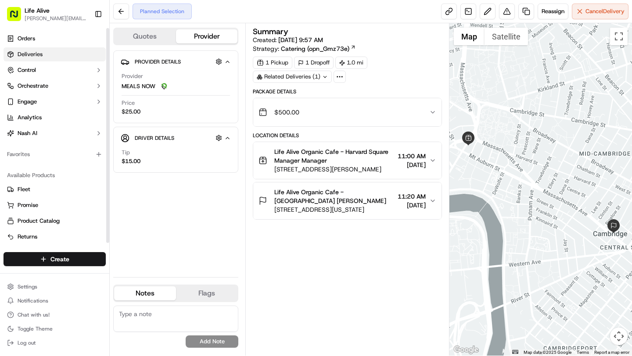
click at [44, 54] on link "Deliveries" at bounding box center [55, 54] width 102 height 14
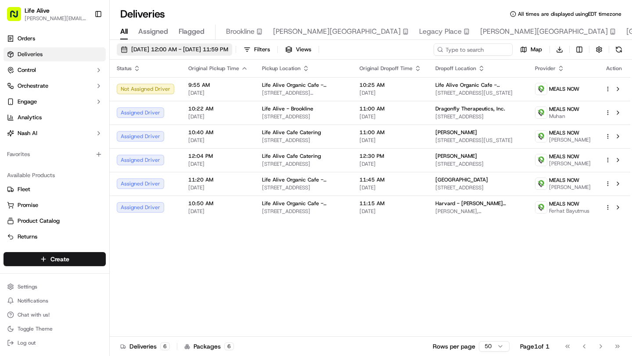
click at [228, 48] on span "09/22/2025 12:00 AM - 09/22/2025 11:59 PM" at bounding box center [179, 50] width 97 height 8
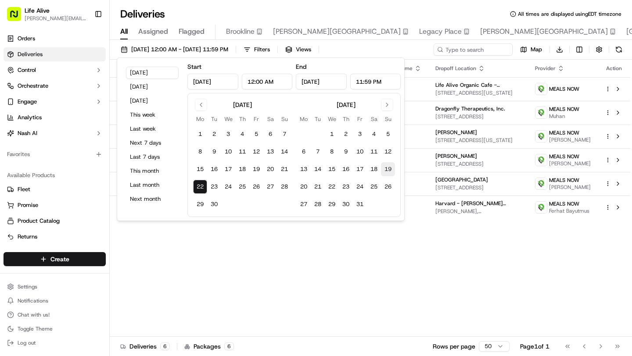
click at [392, 168] on button "19" at bounding box center [388, 169] width 14 height 14
type input "Oct 19, 2025"
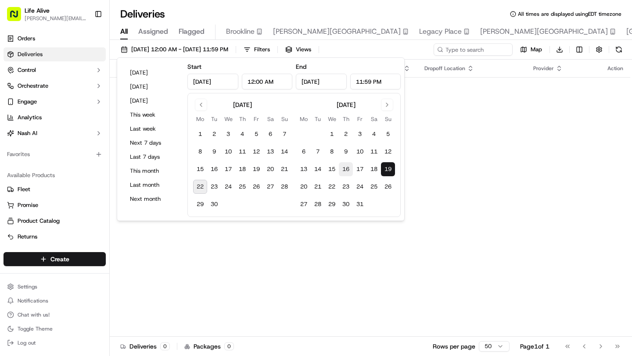
click at [347, 170] on button "16" at bounding box center [346, 169] width 14 height 14
type input "Oct 16, 2025"
click at [448, 180] on div "Status Original Pickup Time Pickup Location Original Dropoff Time Dropoff Locat…" at bounding box center [370, 198] width 521 height 277
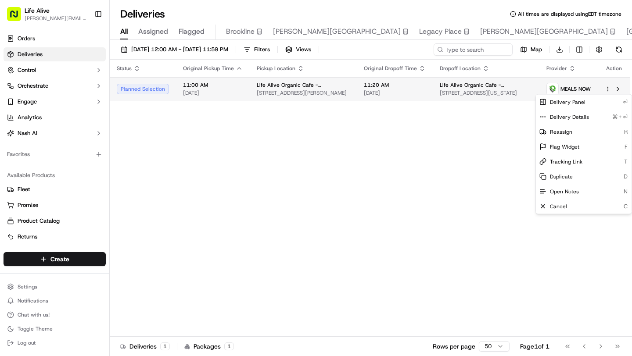
click at [607, 90] on html "Life Alive steven@lifealive.com Toggle Sidebar Orders Deliveries Control Orches…" at bounding box center [316, 178] width 632 height 356
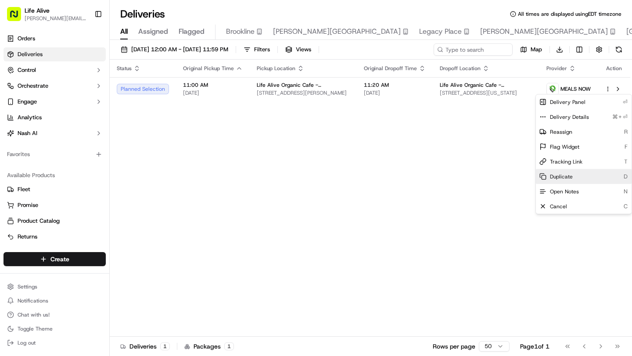
click at [564, 180] on span "Duplicate" at bounding box center [561, 176] width 23 height 7
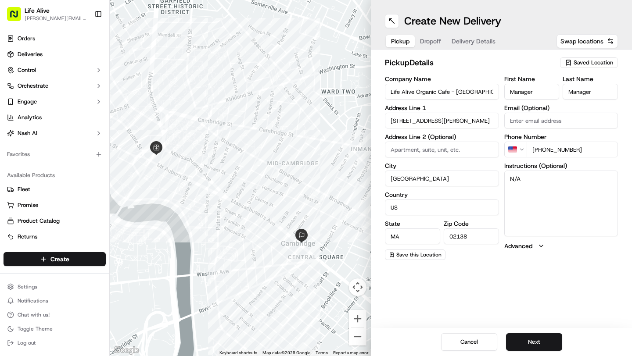
click at [467, 43] on span "Delivery Details" at bounding box center [474, 41] width 44 height 9
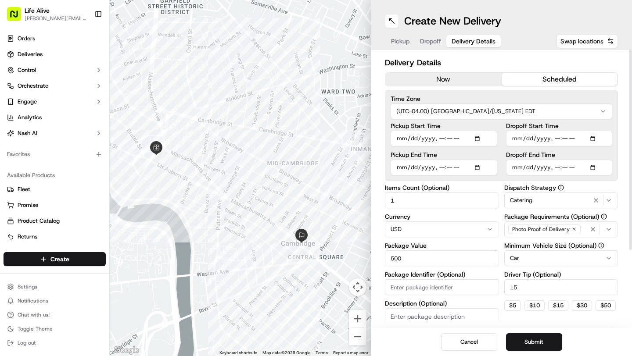
click at [474, 137] on input "Pickup Start Time" at bounding box center [444, 139] width 107 height 16
type input "[DATE]T11:00"
click at [613, 175] on div "Time Zone (UTC-04.00) [GEOGRAPHIC_DATA]/[US_STATE] EDT Pickup Start Time Pickup…" at bounding box center [501, 135] width 233 height 91
click at [593, 169] on input "Dropoff End Time" at bounding box center [559, 168] width 107 height 16
type input "[DATE]T11:20"
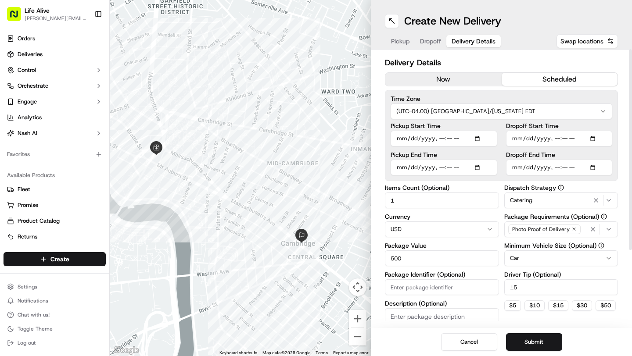
click at [625, 215] on div "Delivery Details now scheduled Time Zone (UTC-04.00) [GEOGRAPHIC_DATA]/[US_STAT…" at bounding box center [501, 189] width 261 height 279
click at [528, 341] on button "Submit" at bounding box center [534, 343] width 56 height 18
